Goal: Information Seeking & Learning: Learn about a topic

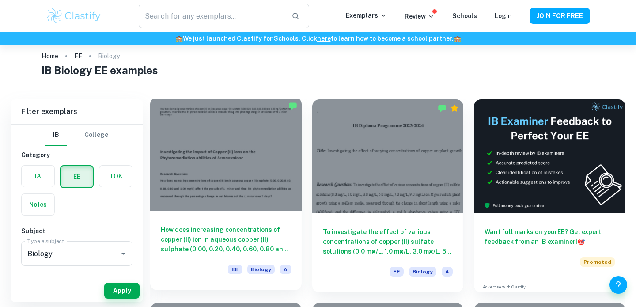
scroll to position [12, 0]
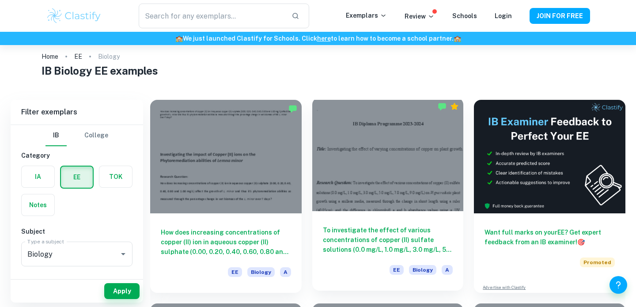
click at [348, 192] on div at bounding box center [387, 154] width 151 height 113
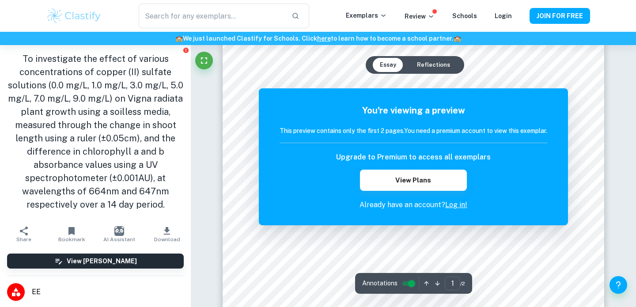
scroll to position [106, 0]
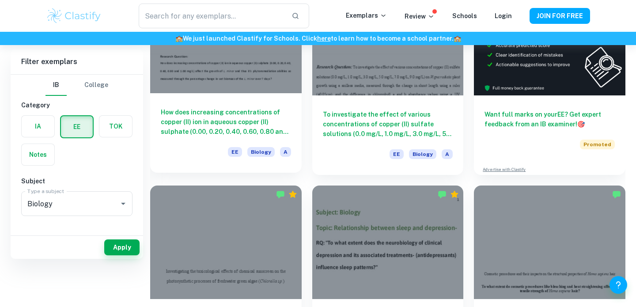
scroll to position [0, 0]
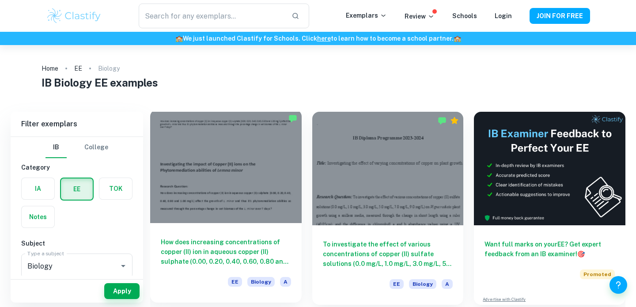
click at [198, 221] on div at bounding box center [225, 166] width 151 height 113
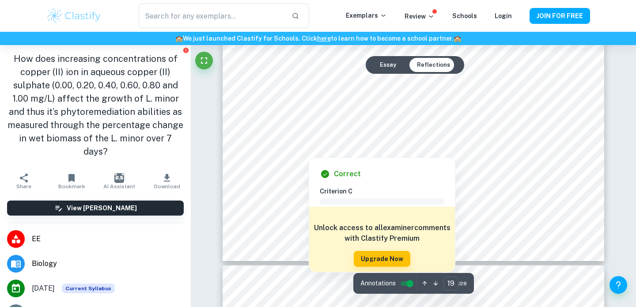
scroll to position [9627, 0]
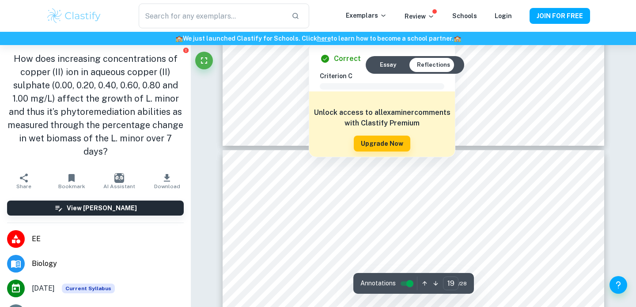
type input "20"
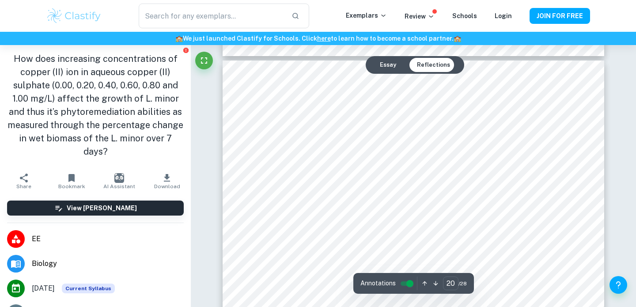
scroll to position [9733, 0]
